Goal: Task Accomplishment & Management: Use online tool/utility

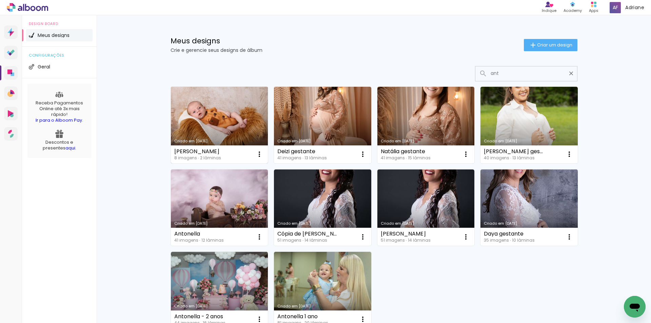
type input "ant"
type paper-input "ant"
click at [209, 116] on link "Criado em 22/06/25" at bounding box center [219, 125] width 97 height 77
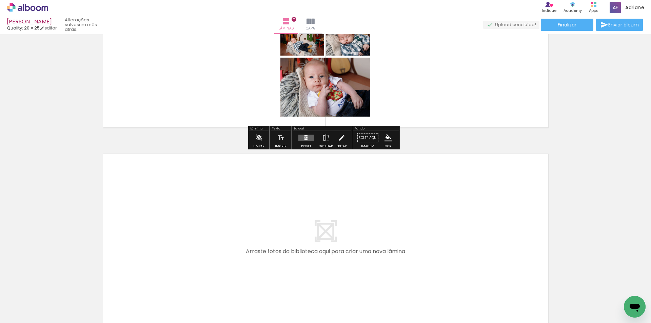
scroll to position [305, 0]
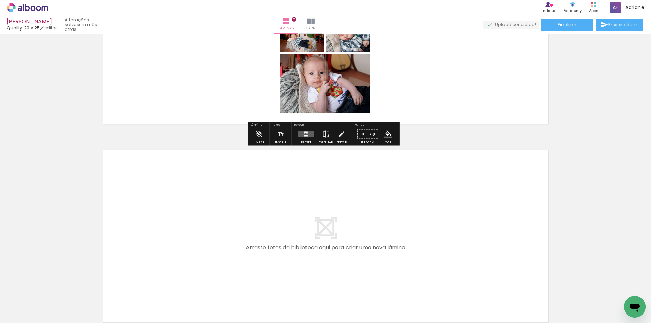
click at [25, 314] on span "Adicionar Fotos" at bounding box center [24, 313] width 20 height 7
click at [0, 0] on input "file" at bounding box center [0, 0] width 0 height 0
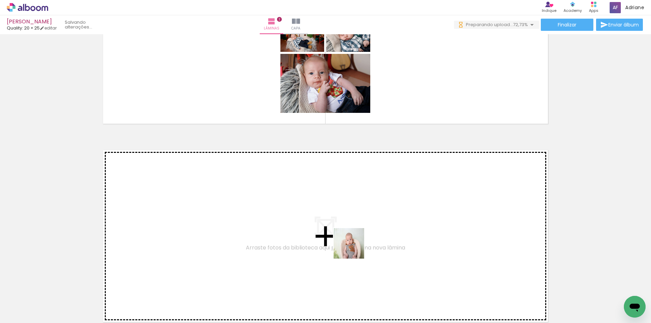
drag, startPoint x: 375, startPoint y: 305, endPoint x: 410, endPoint y: 312, distance: 35.4
click at [353, 247] on quentale-workspace at bounding box center [325, 161] width 651 height 323
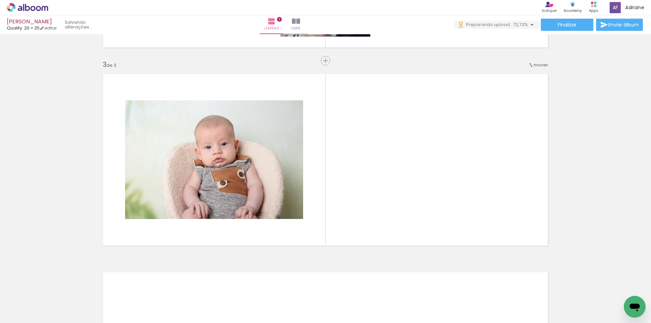
scroll to position [384, 0]
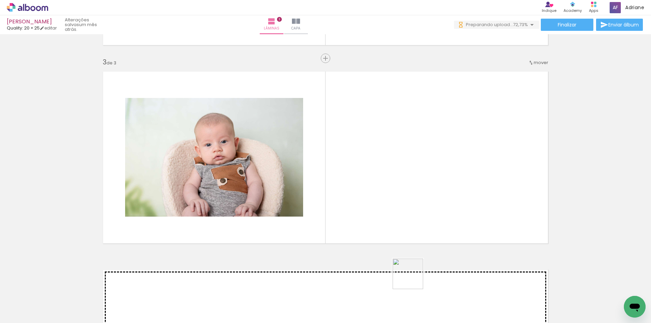
drag, startPoint x: 414, startPoint y: 302, endPoint x: 400, endPoint y: 195, distance: 108.3
click at [400, 195] on quentale-workspace at bounding box center [325, 161] width 651 height 323
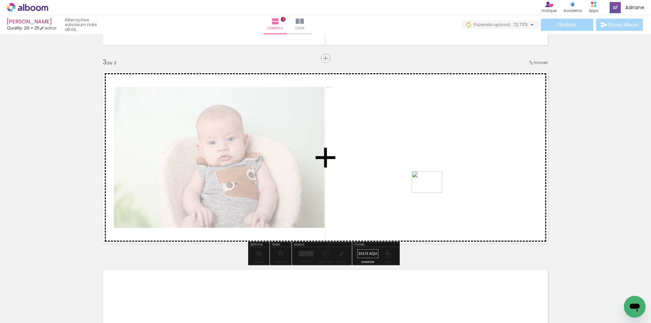
drag, startPoint x: 446, startPoint y: 299, endPoint x: 429, endPoint y: 168, distance: 131.6
click at [429, 168] on quentale-workspace at bounding box center [325, 161] width 651 height 323
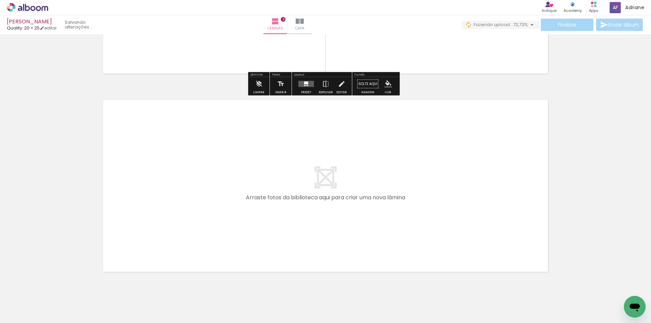
scroll to position [573, 0]
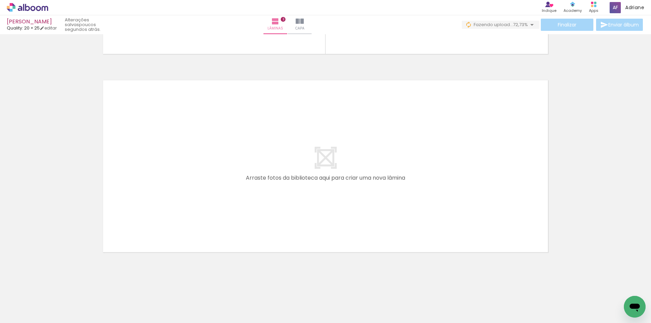
click at [30, 311] on span "Adicionar Fotos" at bounding box center [24, 313] width 20 height 7
click at [0, 0] on input "file" at bounding box center [0, 0] width 0 height 0
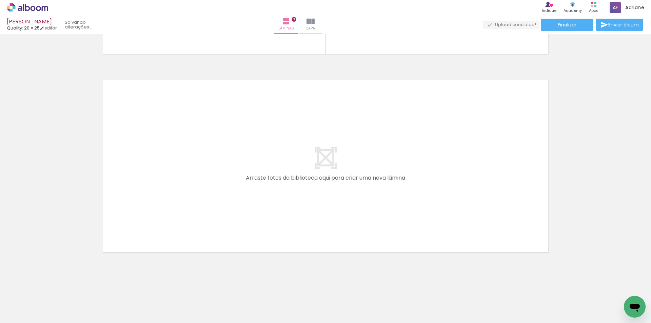
scroll to position [0, 0]
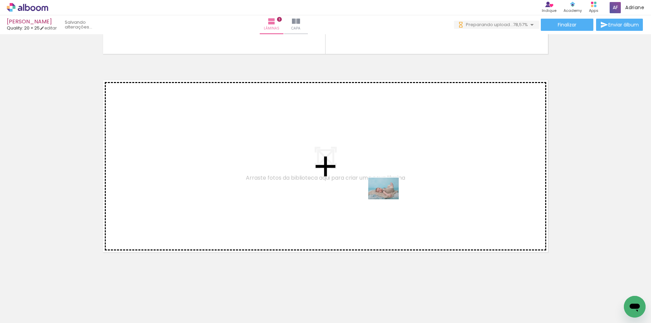
drag, startPoint x: 489, startPoint y: 304, endPoint x: 388, endPoint y: 198, distance: 146.7
click at [388, 198] on quentale-workspace at bounding box center [325, 161] width 651 height 323
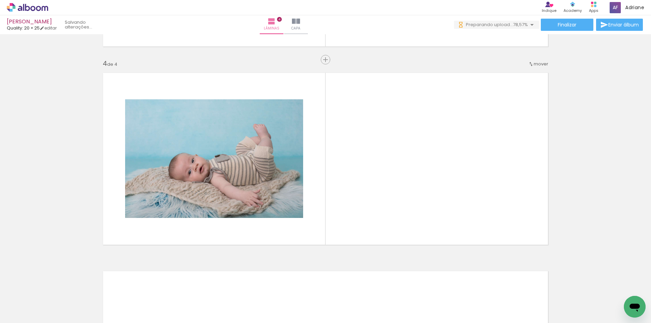
scroll to position [582, 0]
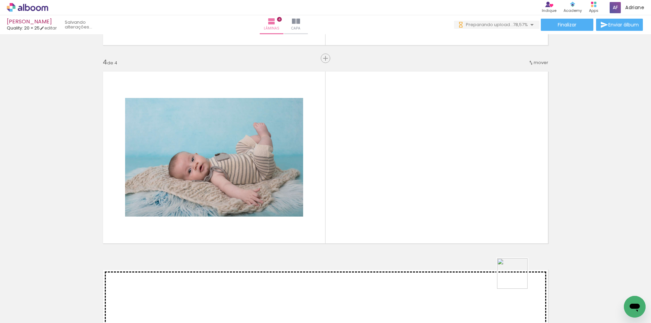
drag, startPoint x: 533, startPoint y: 307, endPoint x: 552, endPoint y: 282, distance: 31.6
click at [459, 193] on quentale-workspace at bounding box center [325, 161] width 651 height 323
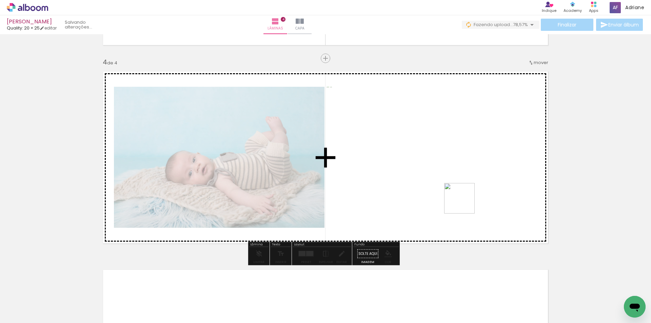
drag, startPoint x: 569, startPoint y: 302, endPoint x: 450, endPoint y: 193, distance: 161.4
click at [450, 193] on quentale-workspace at bounding box center [325, 161] width 651 height 323
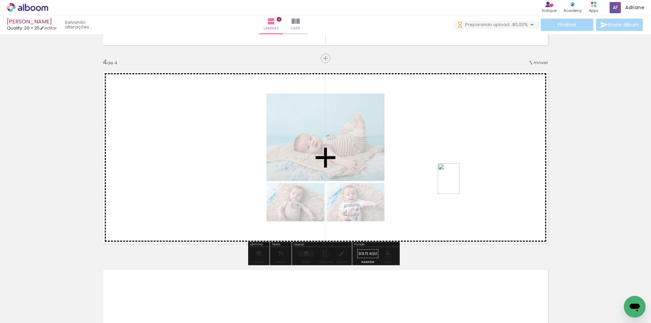
drag, startPoint x: 602, startPoint y: 307, endPoint x: 458, endPoint y: 184, distance: 189.6
click at [458, 184] on quentale-workspace at bounding box center [325, 161] width 651 height 323
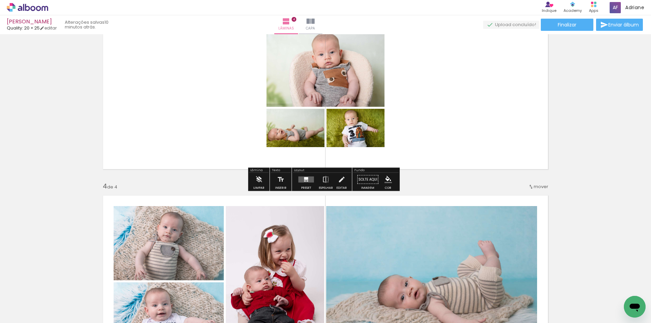
scroll to position [407, 0]
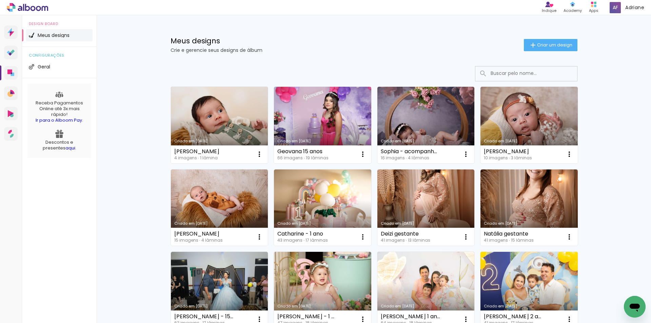
click at [493, 73] on input at bounding box center [535, 73] width 97 height 14
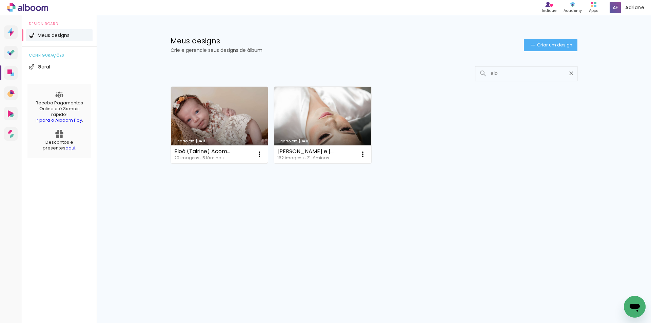
type input "elo"
type paper-input "elo"
click at [222, 110] on link "Criado em 09/02/25" at bounding box center [219, 125] width 97 height 77
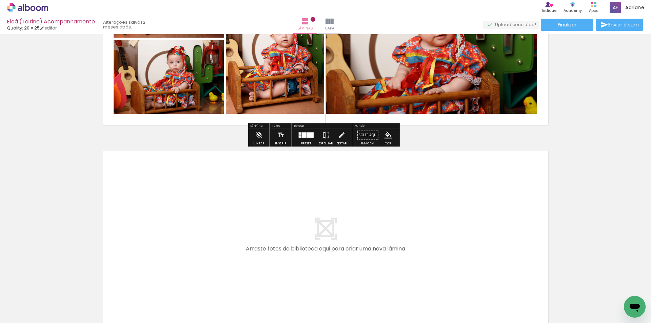
scroll to position [915, 0]
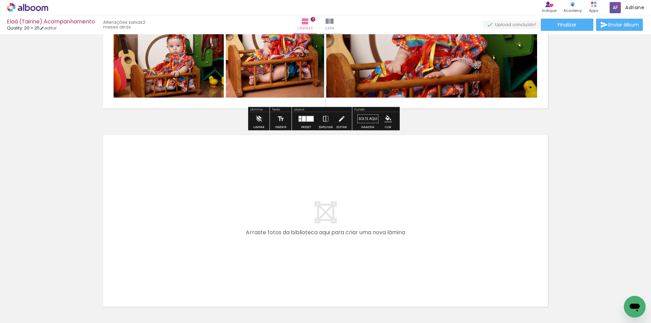
click at [27, 314] on span "Adicionar Fotos" at bounding box center [24, 313] width 20 height 7
click at [0, 0] on input "file" at bounding box center [0, 0] width 0 height 0
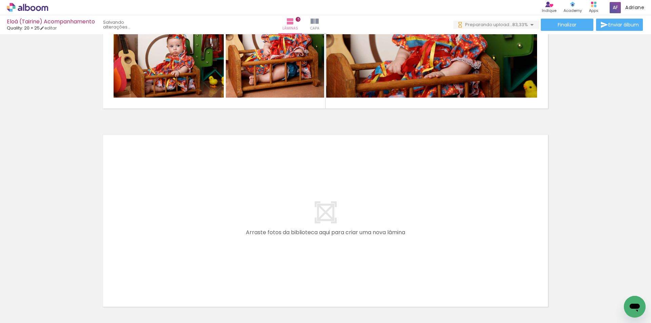
scroll to position [0, 318]
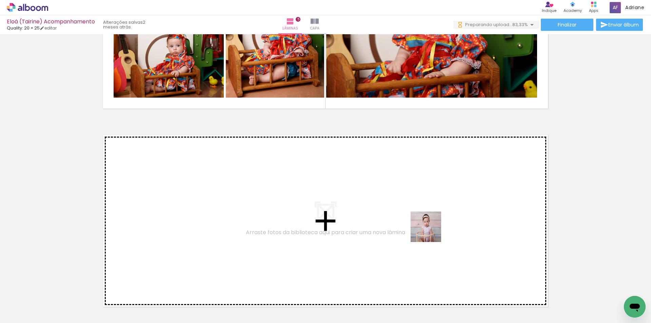
drag, startPoint x: 510, startPoint y: 303, endPoint x: 507, endPoint y: 292, distance: 11.8
click at [402, 212] on quentale-workspace at bounding box center [325, 161] width 651 height 323
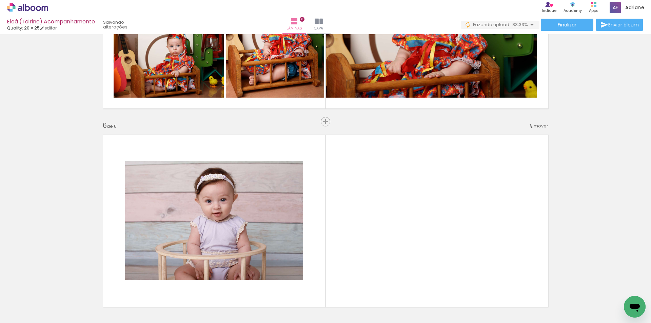
scroll to position [978, 0]
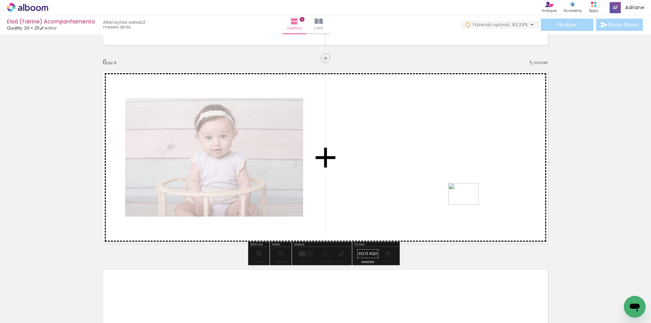
drag, startPoint x: 552, startPoint y: 305, endPoint x: 468, endPoint y: 203, distance: 131.7
click at [468, 203] on quentale-workspace at bounding box center [325, 161] width 651 height 323
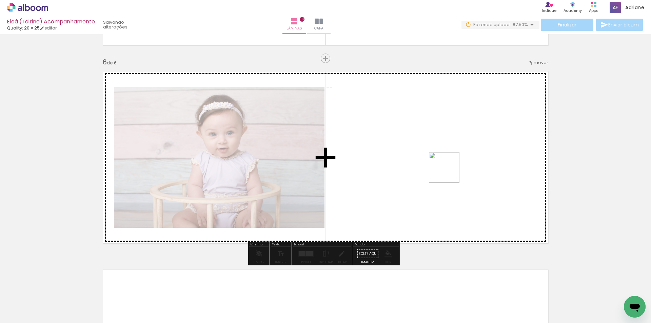
drag, startPoint x: 585, startPoint y: 300, endPoint x: 543, endPoint y: 262, distance: 56.4
click at [448, 171] on quentale-workspace at bounding box center [325, 161] width 651 height 323
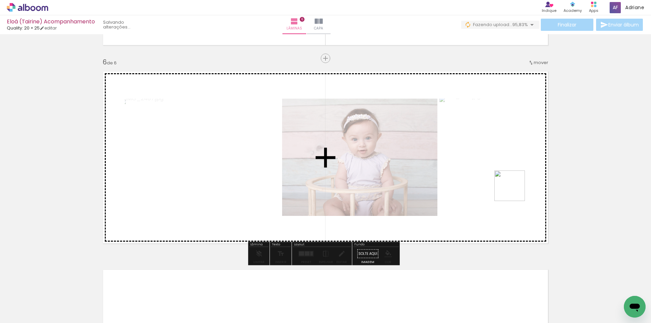
drag, startPoint x: 620, startPoint y: 292, endPoint x: 339, endPoint y: 159, distance: 310.9
click at [469, 155] on quentale-workspace at bounding box center [325, 161] width 651 height 323
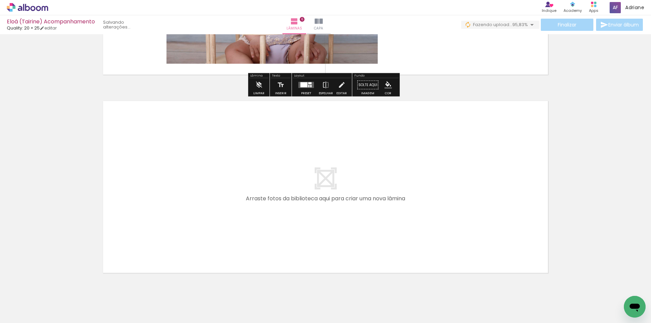
scroll to position [1148, 0]
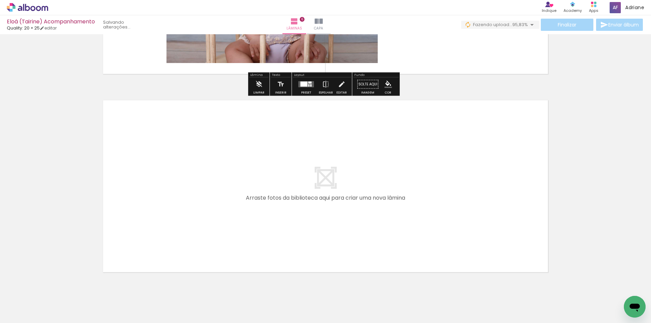
click at [25, 312] on span "Adicionar Fotos" at bounding box center [24, 313] width 20 height 7
click at [0, 0] on input "file" at bounding box center [0, 0] width 0 height 0
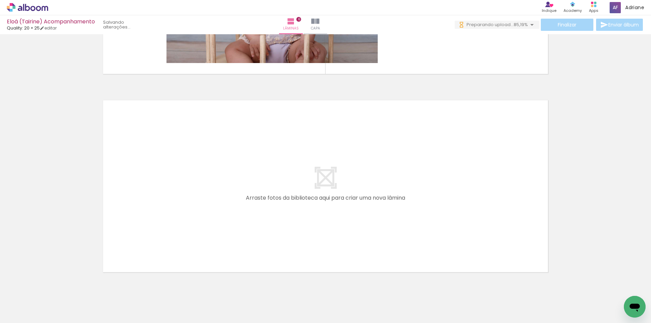
scroll to position [0, 470]
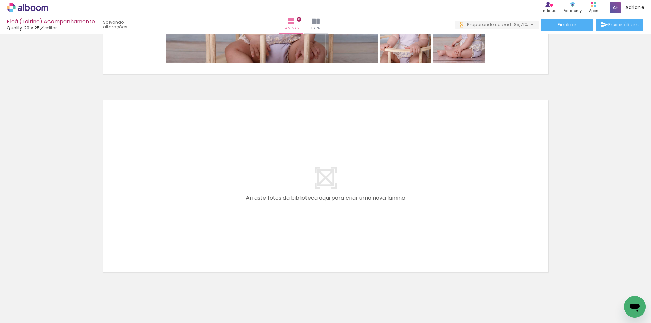
drag, startPoint x: 512, startPoint y: 304, endPoint x: 552, endPoint y: 311, distance: 39.9
click at [469, 240] on quentale-workspace at bounding box center [325, 161] width 651 height 323
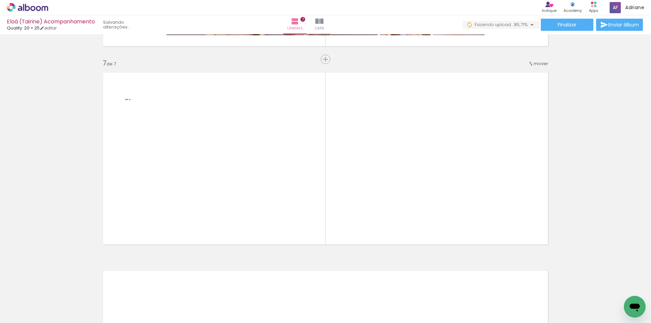
scroll to position [1177, 0]
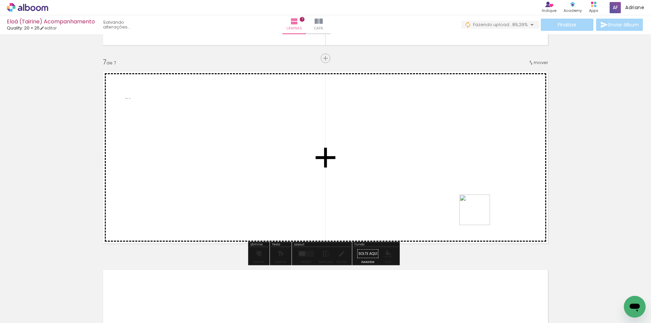
drag, startPoint x: 548, startPoint y: 303, endPoint x: 479, endPoint y: 215, distance: 112.0
click at [479, 215] on quentale-workspace at bounding box center [325, 161] width 651 height 323
drag, startPoint x: 586, startPoint y: 300, endPoint x: 555, endPoint y: 267, distance: 45.3
click at [489, 199] on quentale-workspace at bounding box center [325, 161] width 651 height 323
drag, startPoint x: 613, startPoint y: 295, endPoint x: 492, endPoint y: 191, distance: 159.4
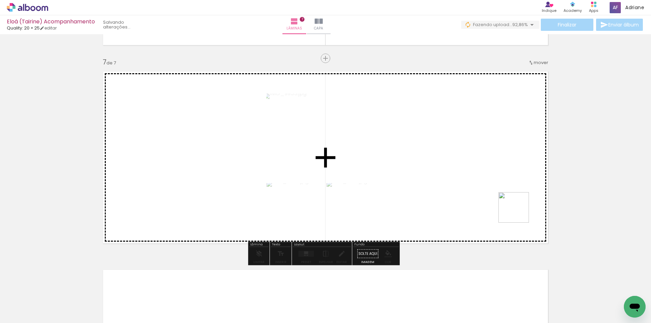
click at [492, 191] on quentale-workspace at bounding box center [325, 161] width 651 height 323
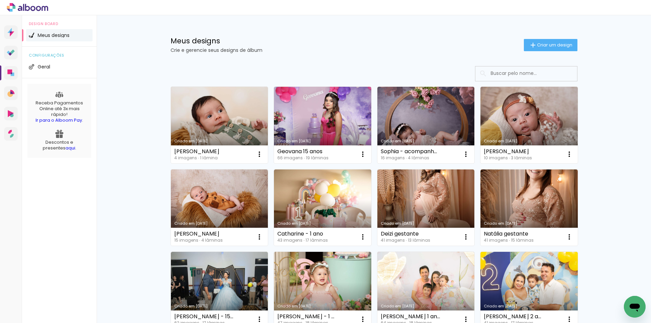
click at [498, 74] on input at bounding box center [535, 73] width 97 height 14
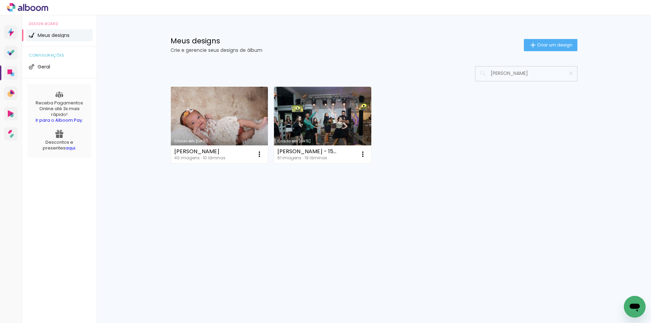
type input "[PERSON_NAME]"
type paper-input "[PERSON_NAME]"
click at [247, 110] on link "Criado em [DATE]" at bounding box center [219, 125] width 97 height 77
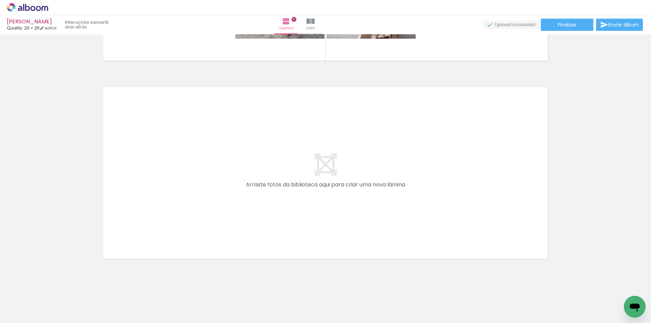
scroll to position [1961, 0]
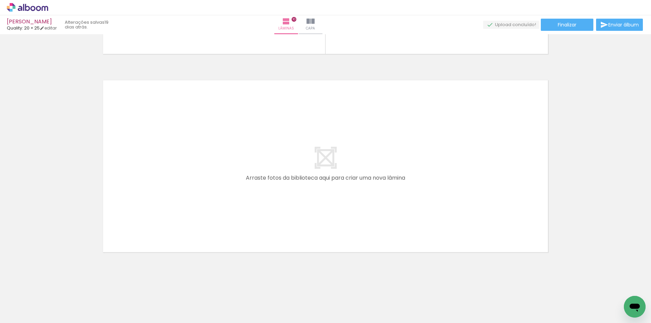
click at [27, 312] on span "Adicionar Fotos" at bounding box center [24, 313] width 20 height 7
click at [0, 0] on input "file" at bounding box center [0, 0] width 0 height 0
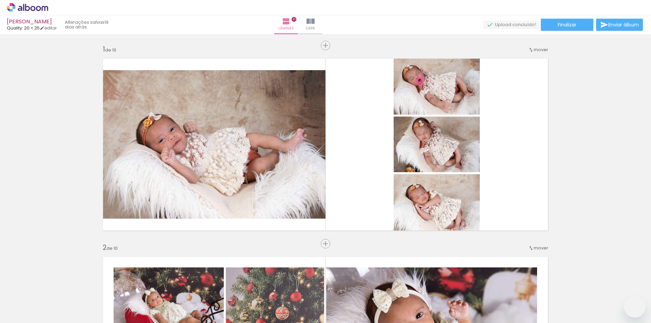
click at [29, 313] on span "Adicionar Fotos" at bounding box center [24, 313] width 20 height 7
click at [0, 0] on input "file" at bounding box center [0, 0] width 0 height 0
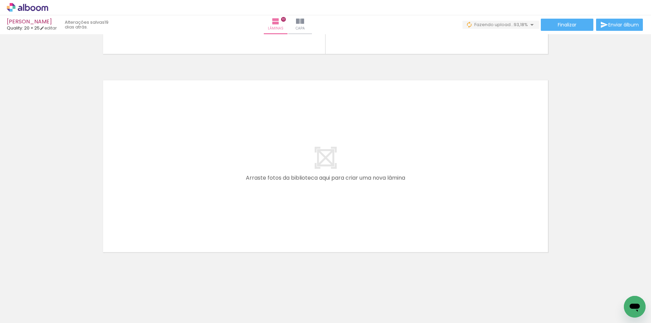
scroll to position [0, 1077]
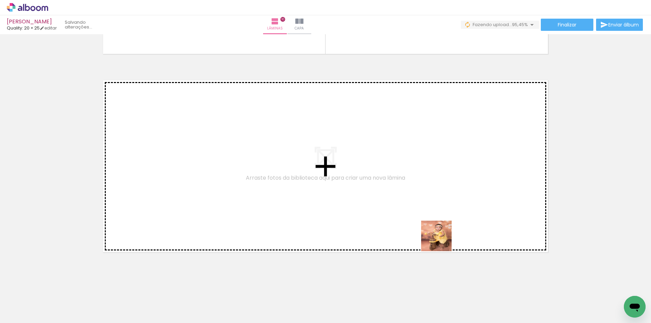
drag, startPoint x: 509, startPoint y: 304, endPoint x: 510, endPoint y: 294, distance: 9.5
click at [420, 227] on quentale-workspace at bounding box center [325, 161] width 651 height 323
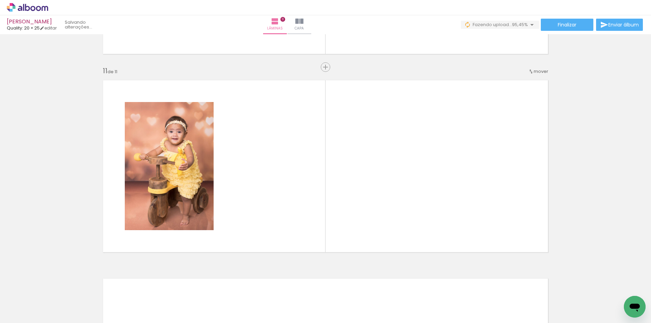
scroll to position [1969, 0]
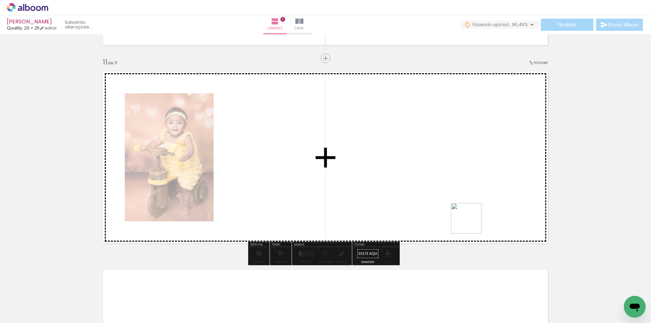
drag, startPoint x: 549, startPoint y: 302, endPoint x: 510, endPoint y: 258, distance: 58.5
click at [469, 222] on quentale-workspace at bounding box center [325, 161] width 651 height 323
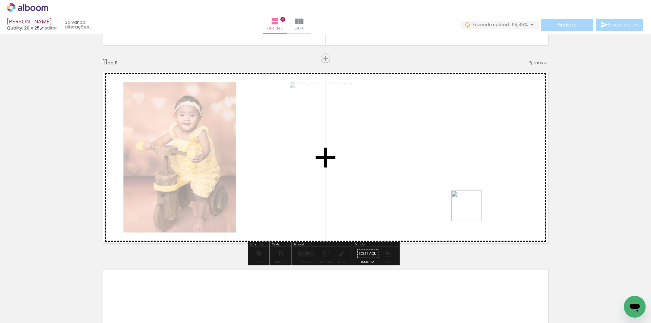
drag, startPoint x: 581, startPoint y: 296, endPoint x: 547, endPoint y: 275, distance: 39.8
click at [454, 197] on quentale-workspace at bounding box center [325, 161] width 651 height 323
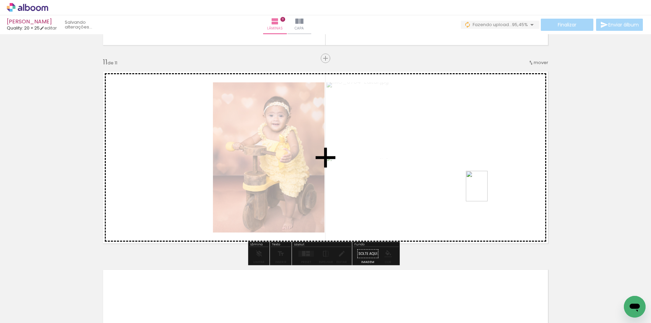
drag, startPoint x: 624, startPoint y: 292, endPoint x: 486, endPoint y: 191, distance: 171.1
click at [486, 191] on quentale-workspace at bounding box center [325, 161] width 651 height 323
